Goal: Information Seeking & Learning: Learn about a topic

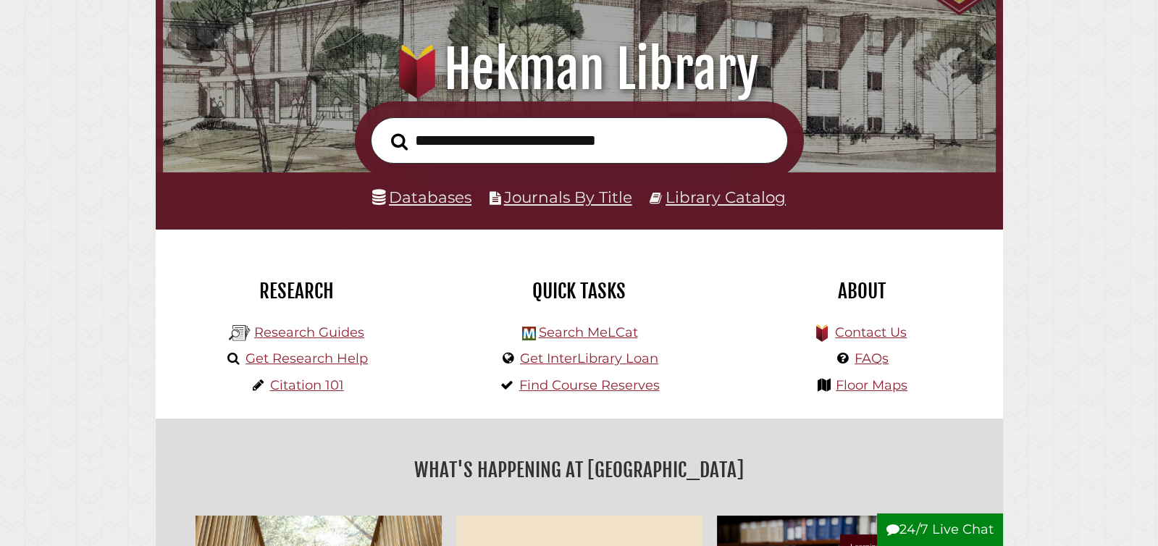
scroll to position [179, 0]
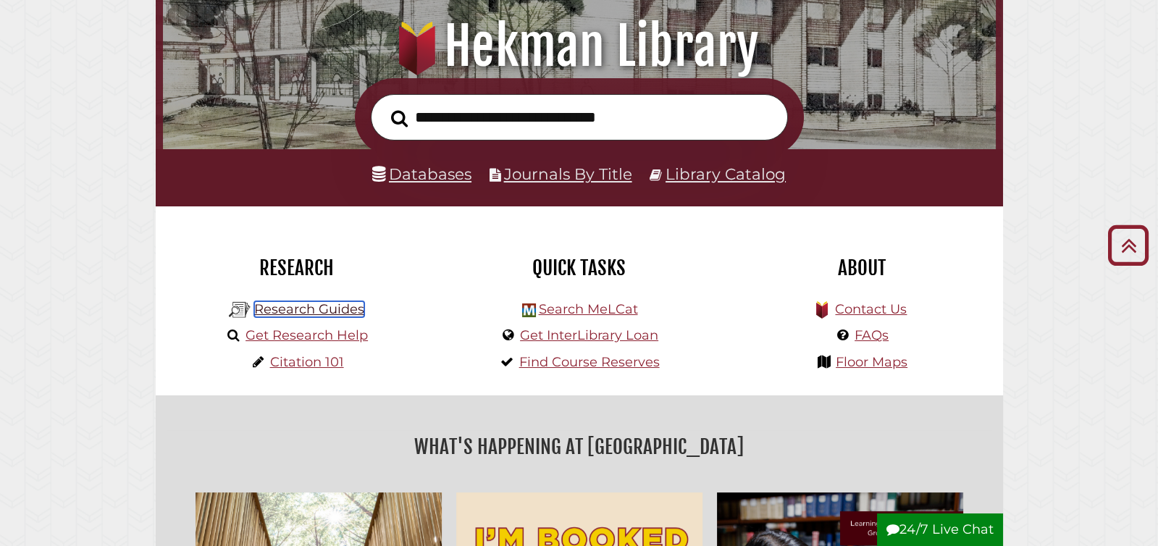
click at [315, 311] on link "Research Guides" at bounding box center [309, 309] width 110 height 16
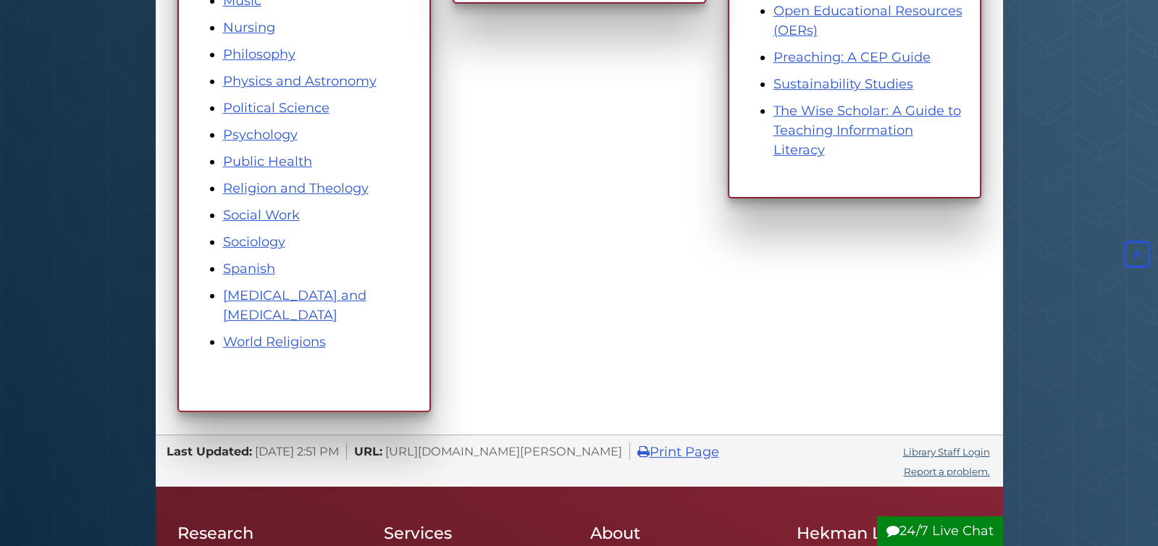
scroll to position [953, 0]
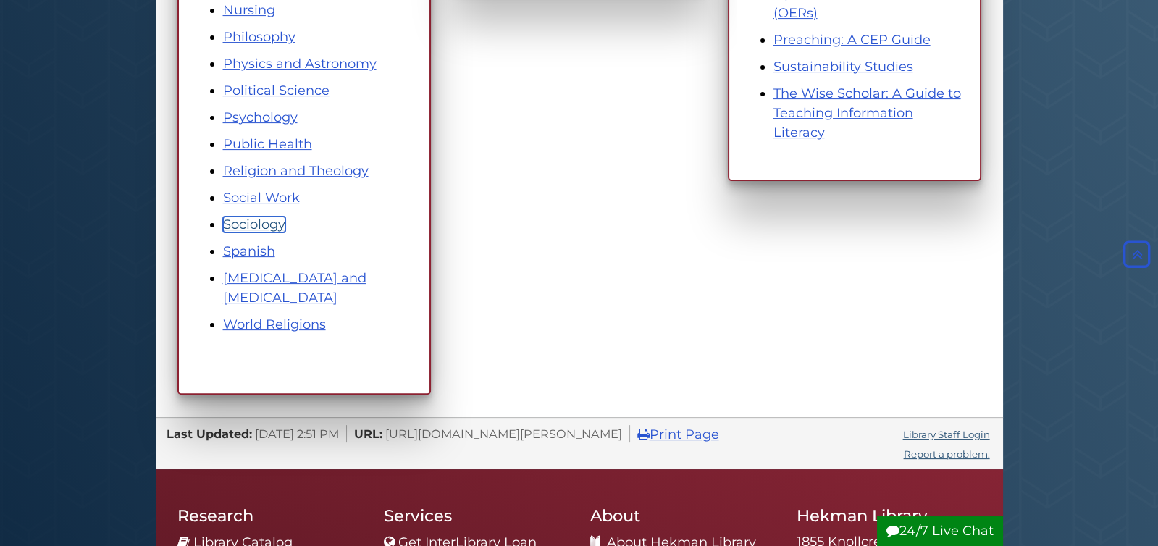
click at [254, 222] on link "Sociology" at bounding box center [254, 224] width 62 height 16
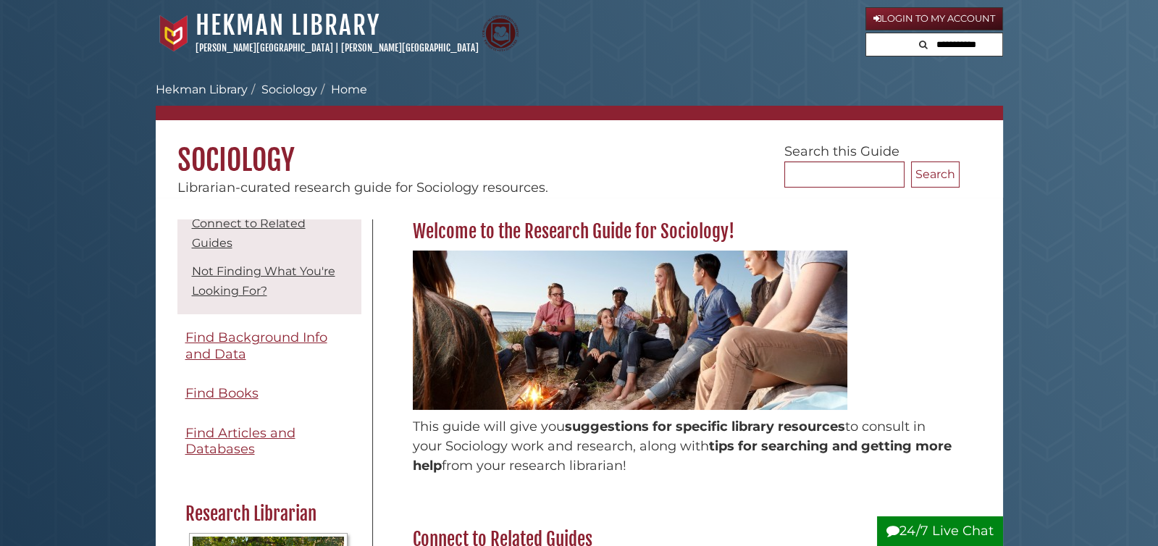
scroll to position [94, 0]
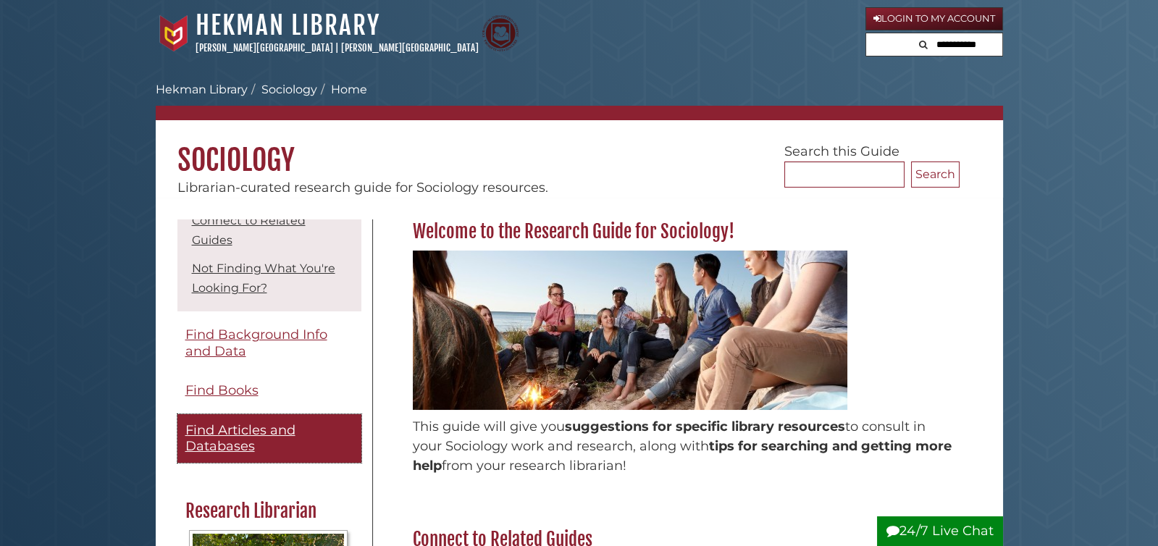
click at [225, 422] on span "Find Articles and Databases" at bounding box center [240, 438] width 110 height 33
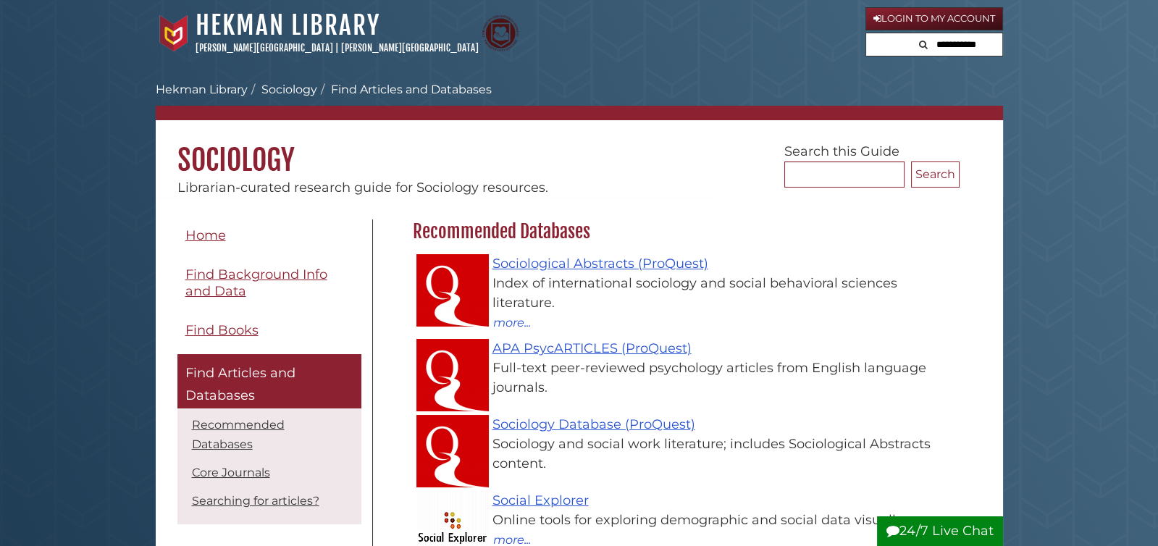
scroll to position [421, 554]
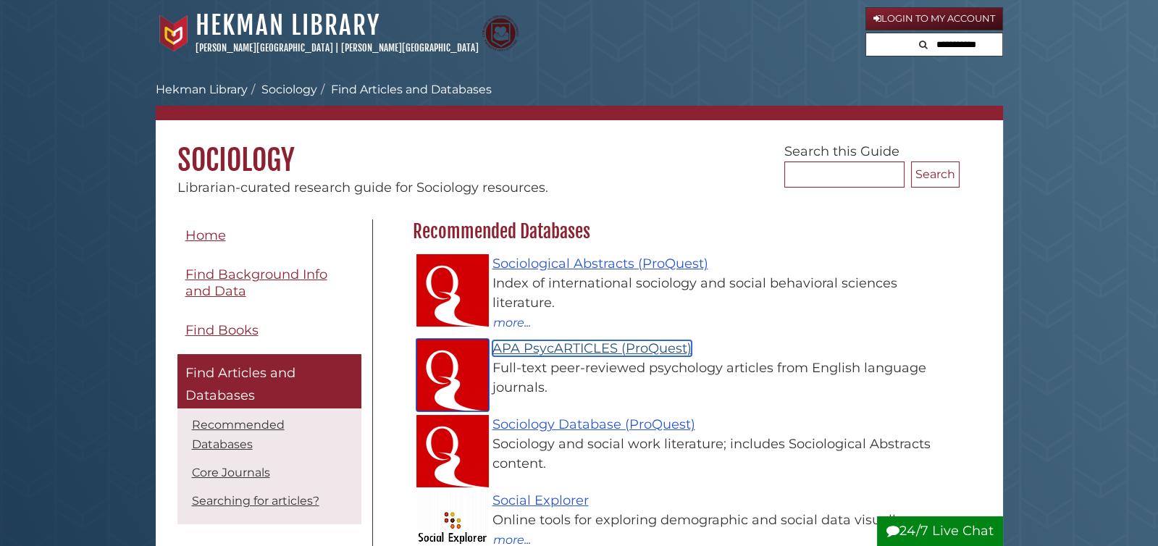
click at [546, 345] on link "APA PsycARTICLES (ProQuest)" at bounding box center [591, 348] width 199 height 16
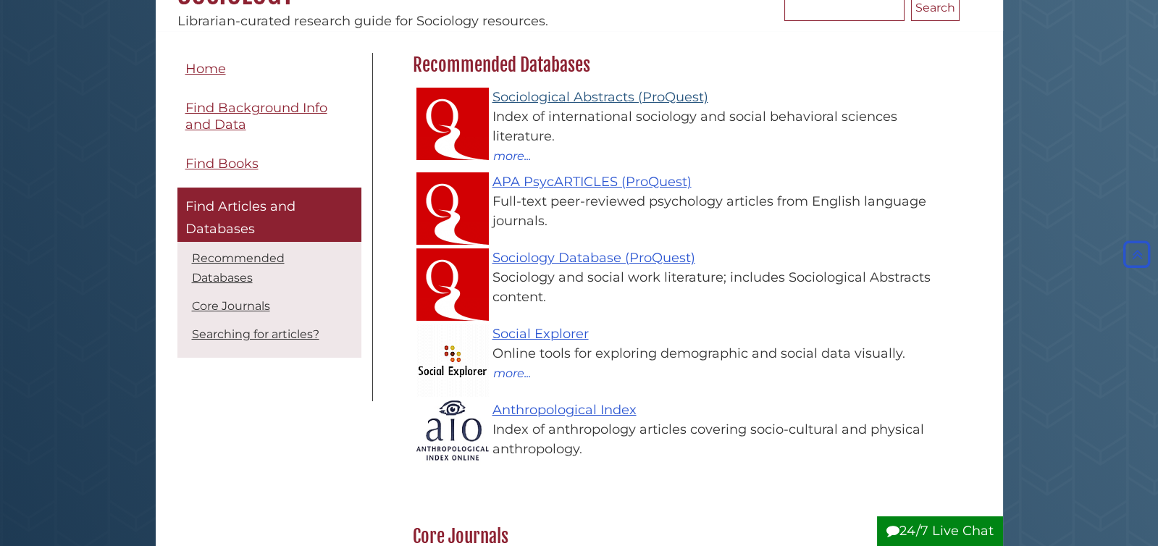
scroll to position [129, 0]
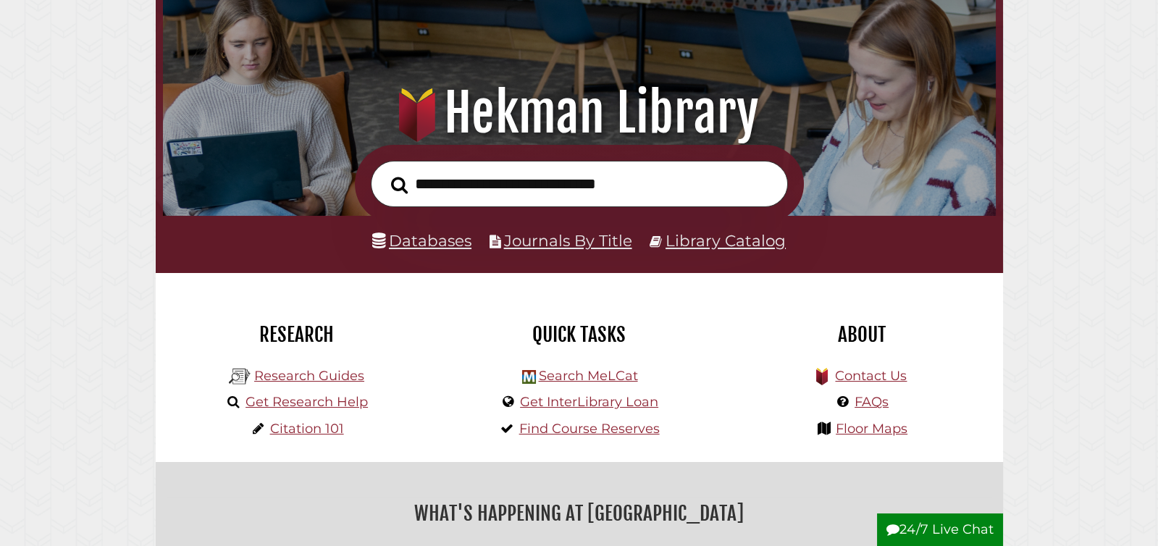
scroll to position [142, 0]
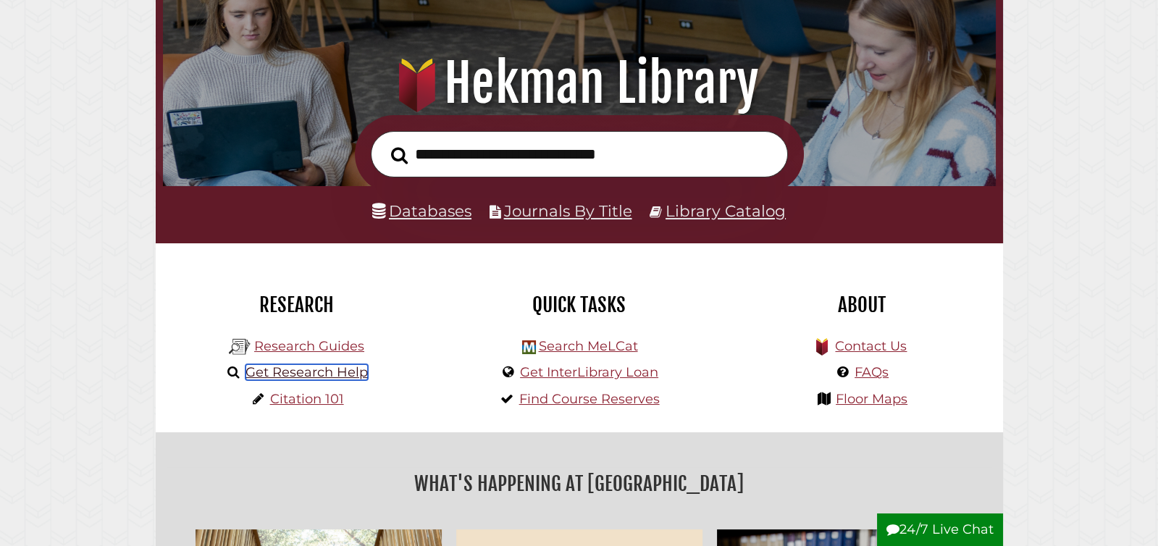
click at [303, 372] on link "Get Research Help" at bounding box center [306, 372] width 122 height 16
click at [941, 527] on button "24/7 Live Chat" at bounding box center [940, 529] width 126 height 33
click at [419, 204] on link "Databases" at bounding box center [421, 210] width 99 height 19
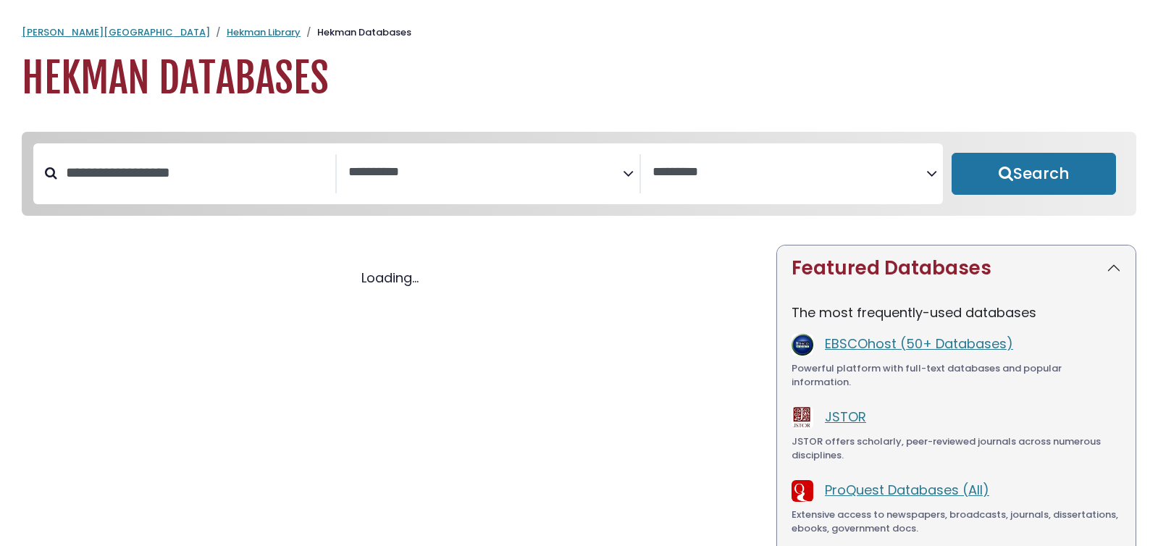
select select "Database Subject Filter"
select select "Database Vendors Filter"
select select "Database Subject Filter"
select select "Database Vendors Filter"
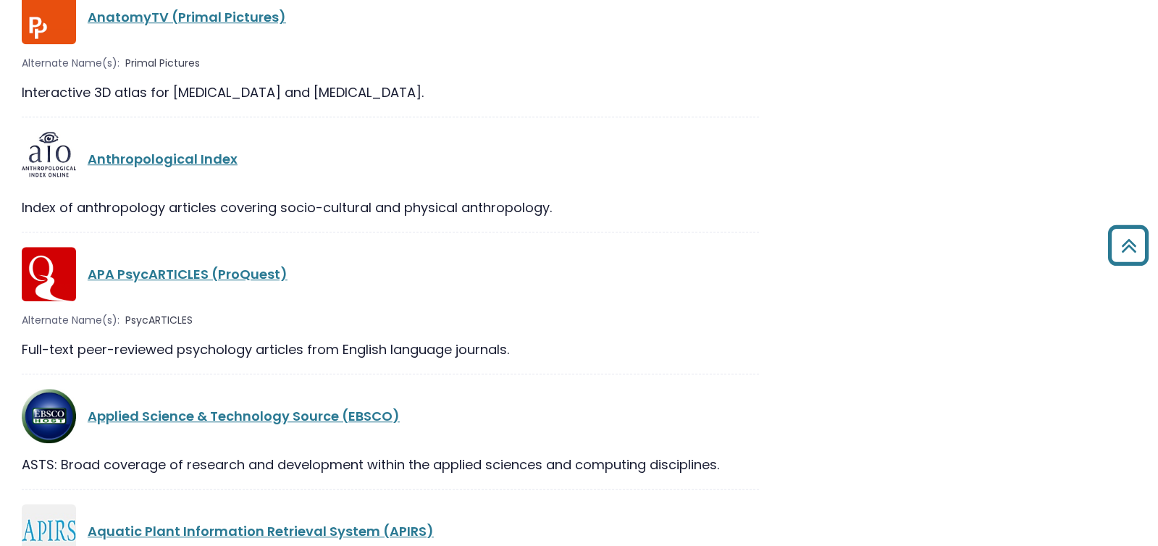
scroll to position [2319, 0]
click at [176, 270] on link "APA PsycARTICLES (ProQuest)" at bounding box center [188, 273] width 200 height 18
